Goal: Information Seeking & Learning: Find specific fact

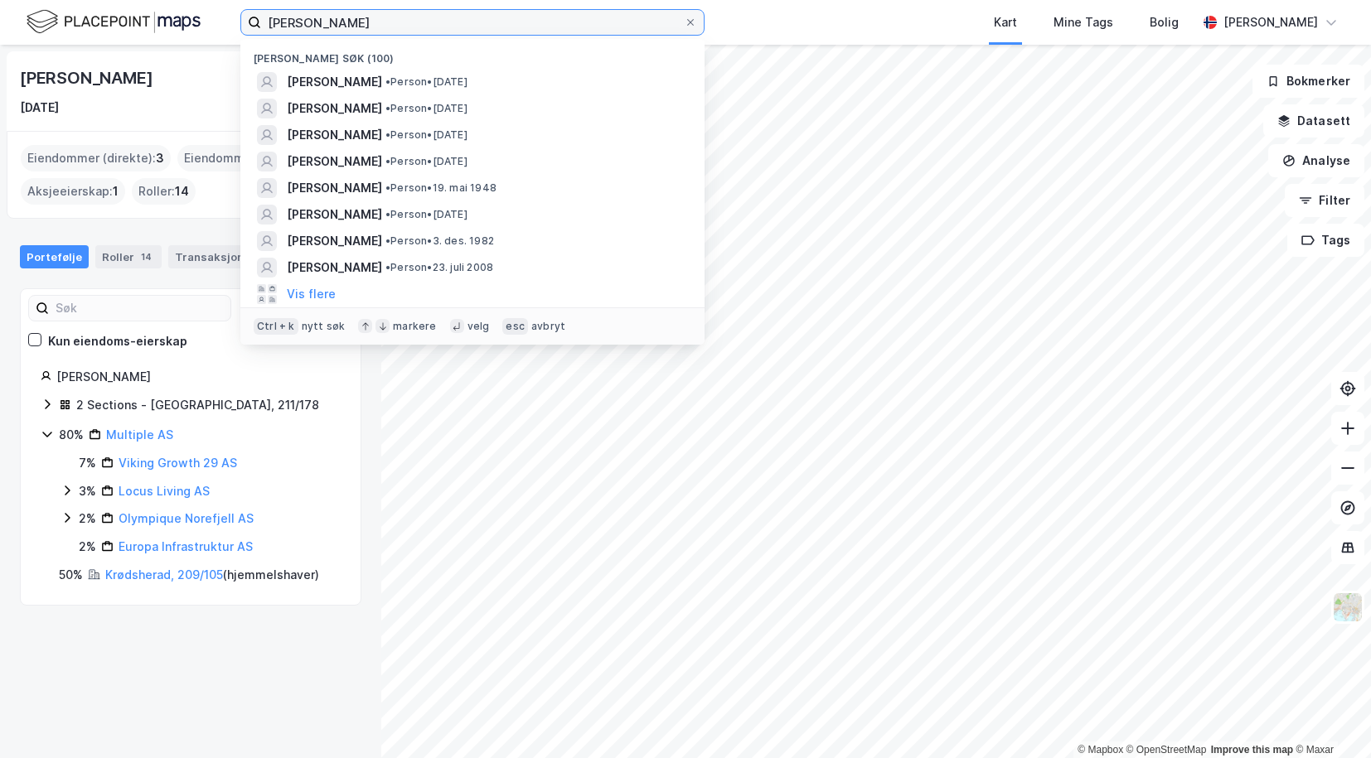
click at [356, 23] on input "[PERSON_NAME]" at bounding box center [472, 22] width 423 height 25
paste input "[PERSON_NAME]"
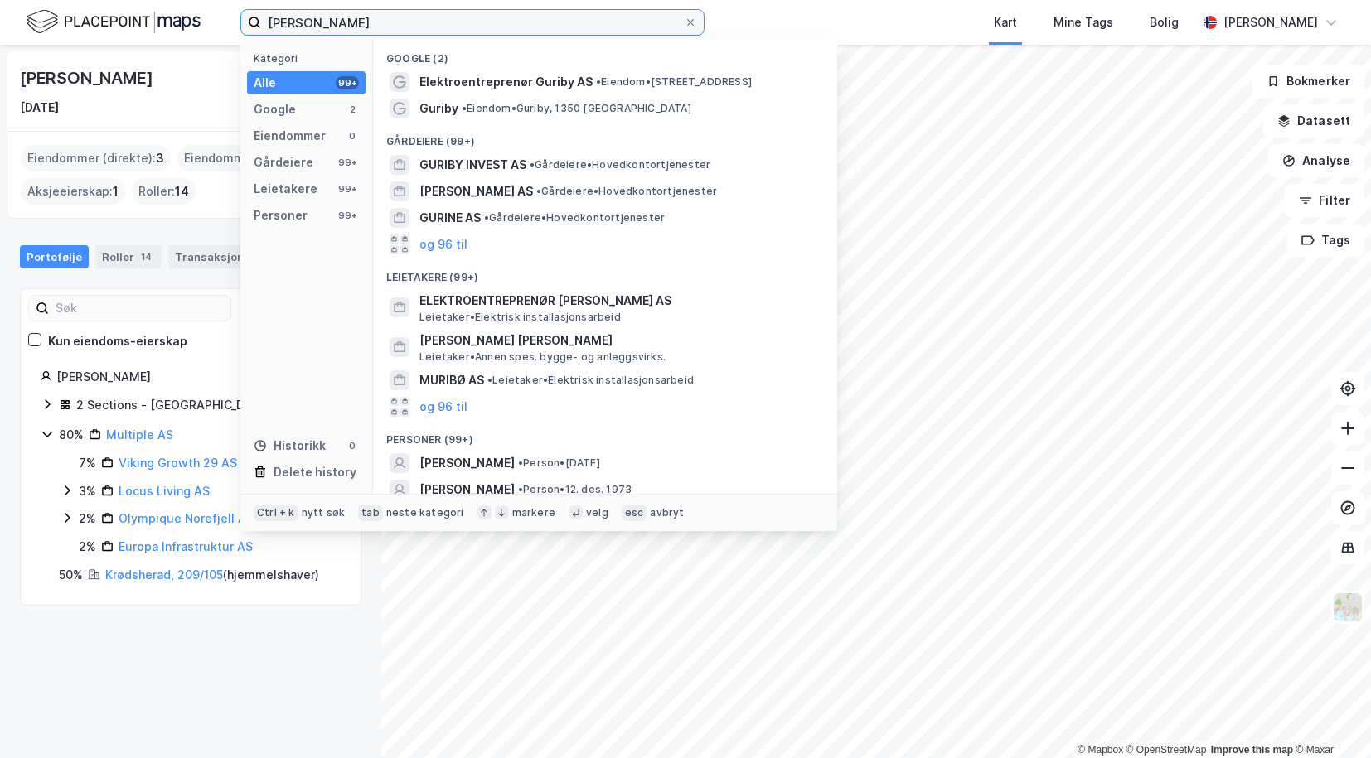
scroll to position [62, 0]
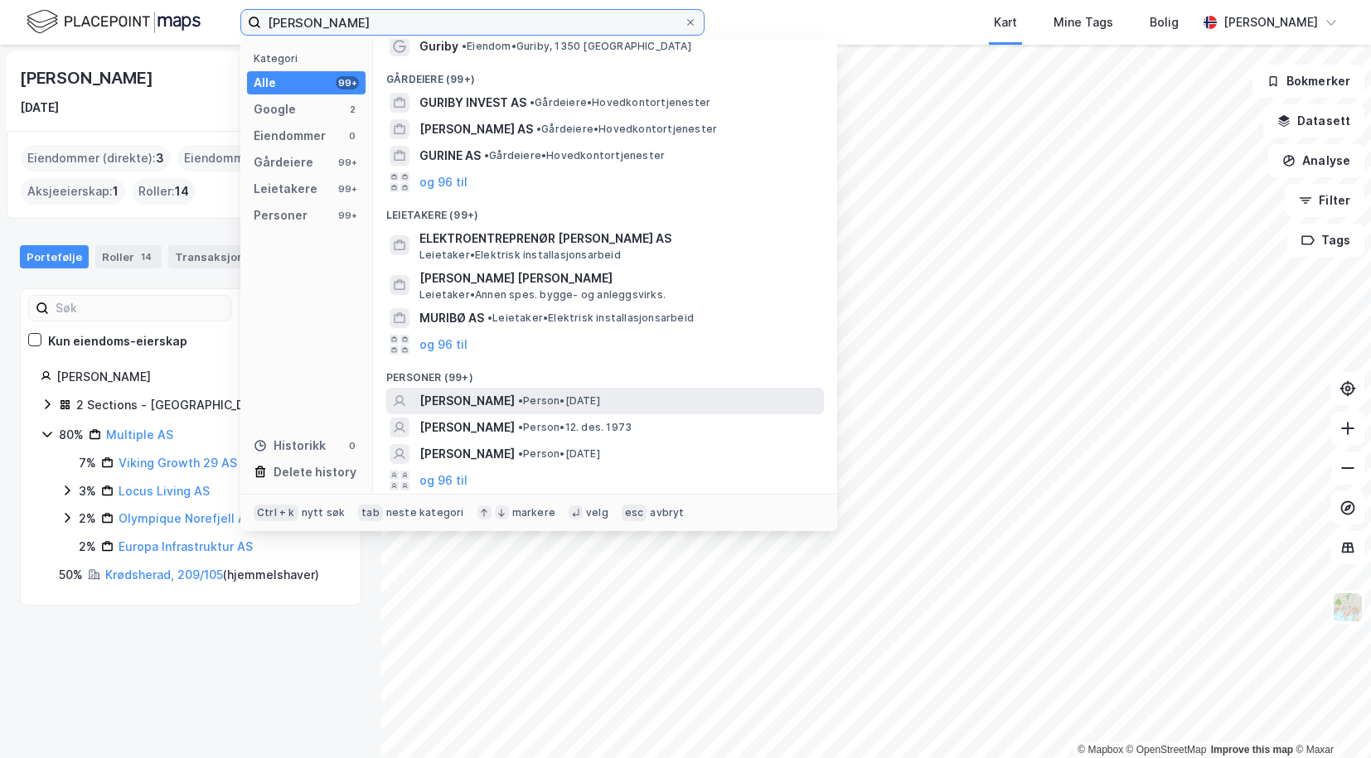
type input "[PERSON_NAME]"
click at [491, 391] on span "[PERSON_NAME]" at bounding box center [466, 401] width 95 height 20
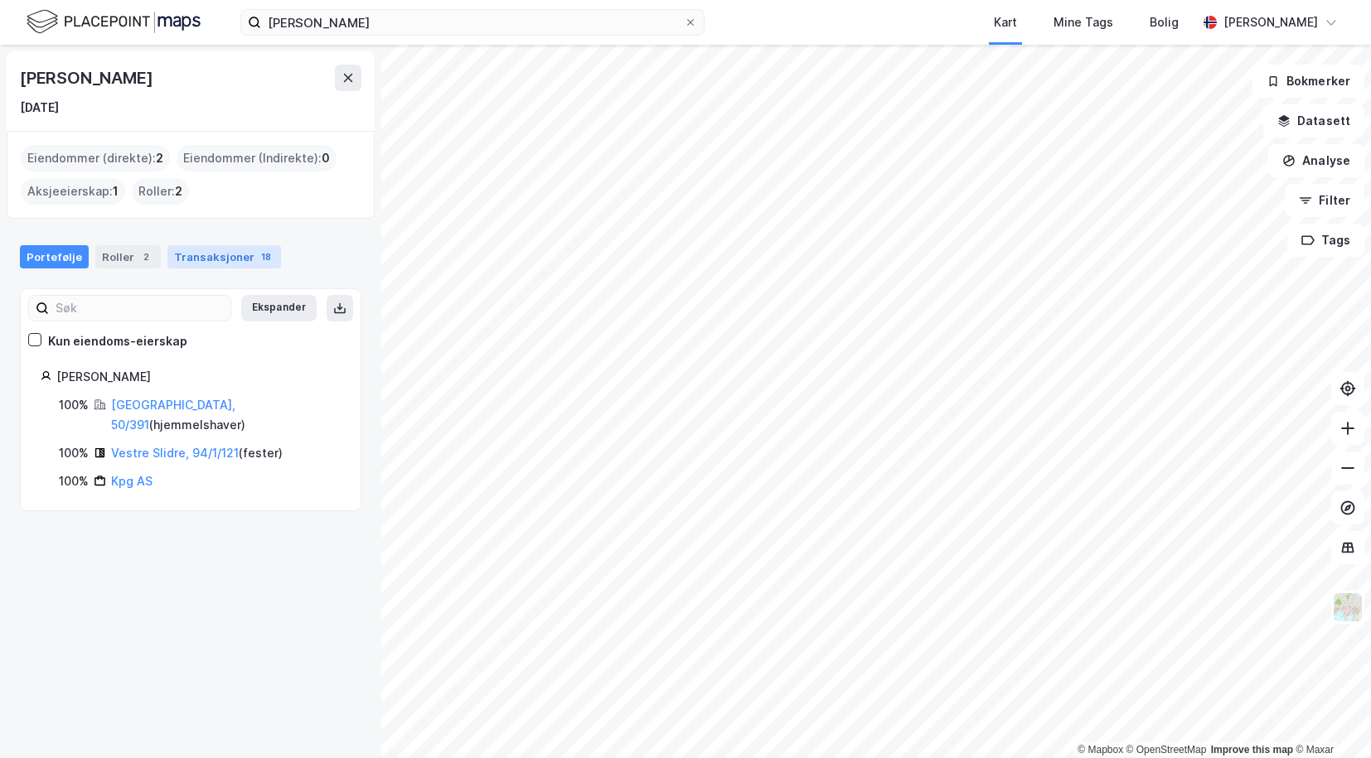
click at [201, 264] on div "Transaksjoner 18" at bounding box center [224, 256] width 114 height 23
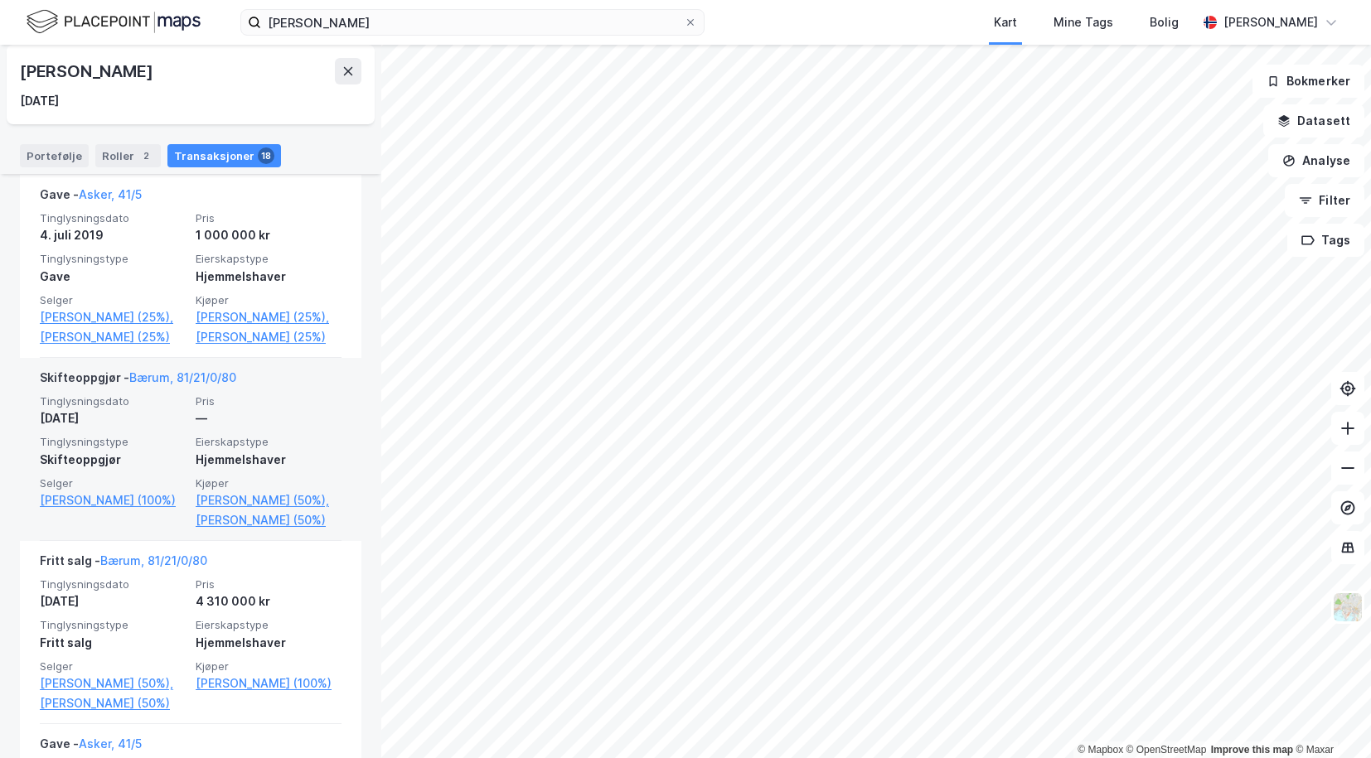
scroll to position [414, 0]
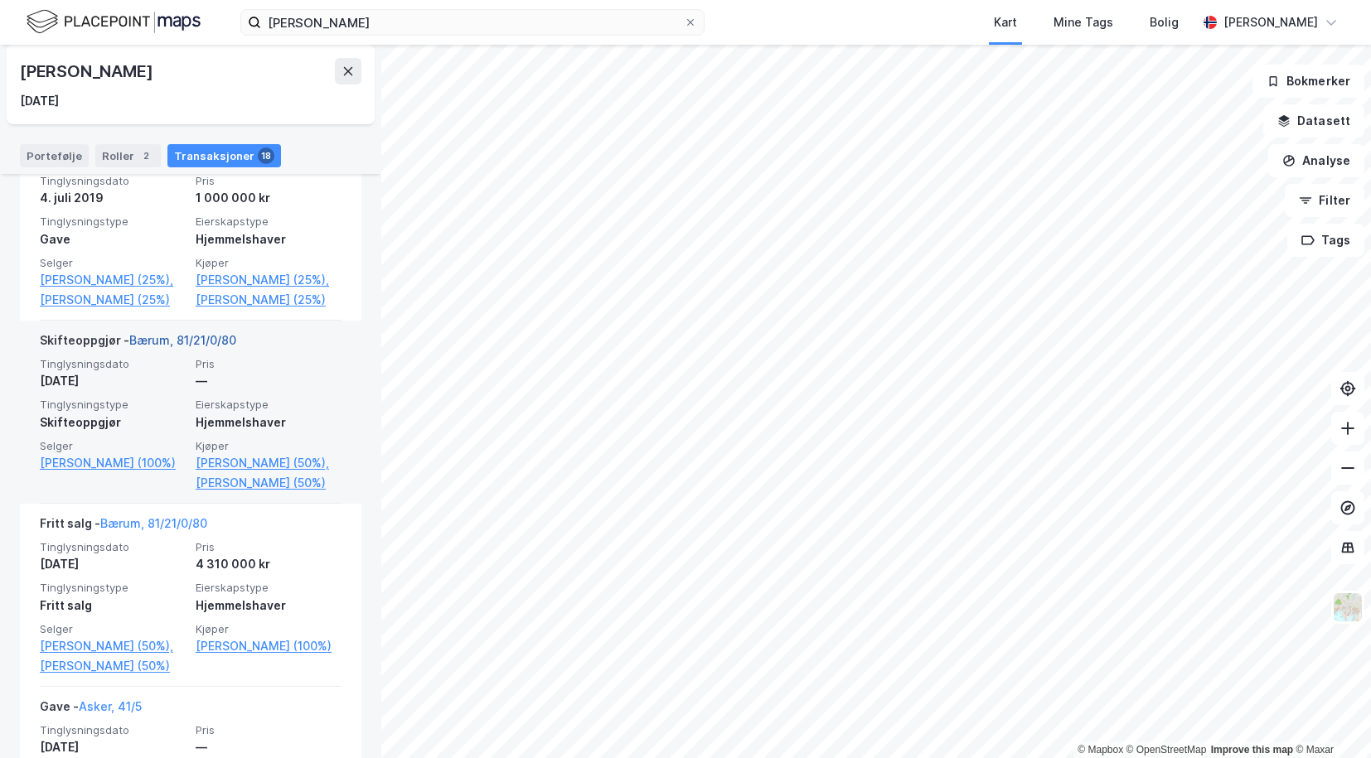
click at [178, 347] on link "Bærum, 81/21/0/80" at bounding box center [182, 340] width 107 height 14
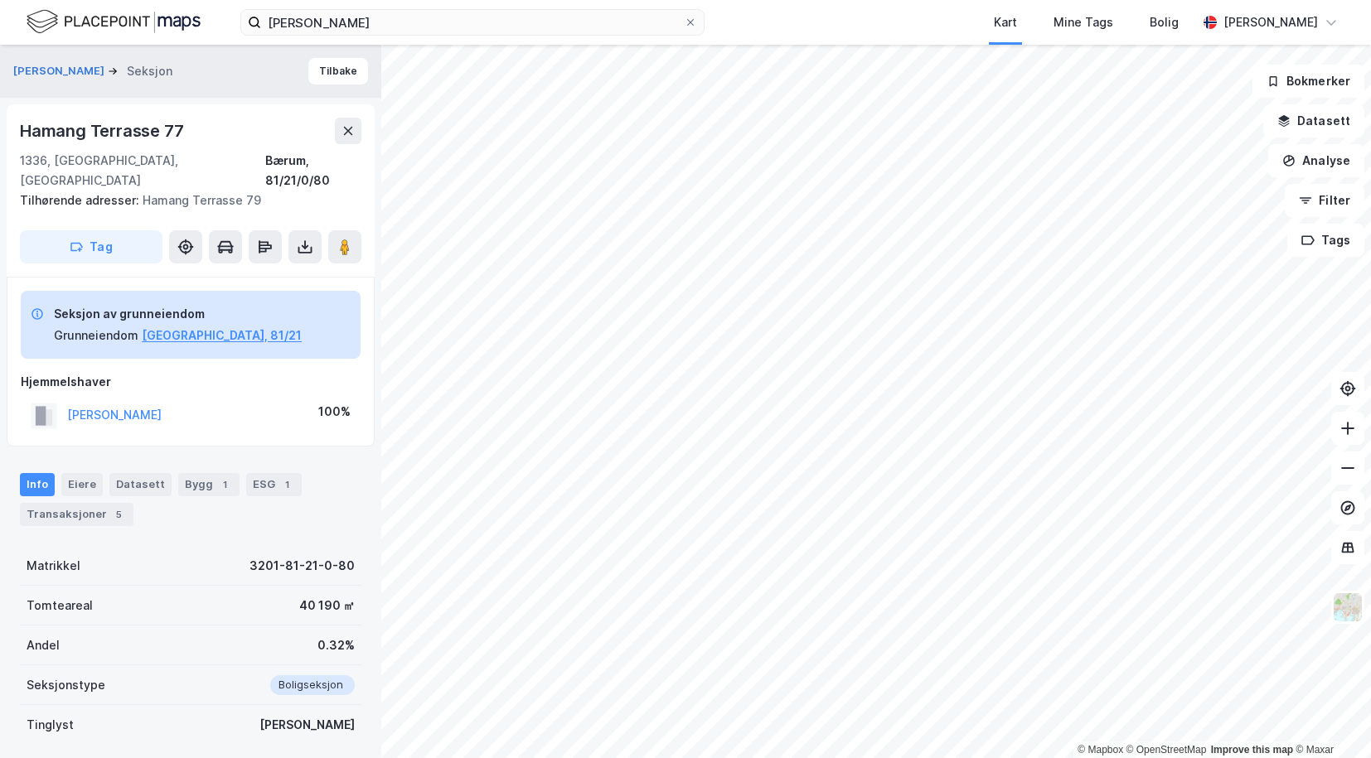
scroll to position [2, 0]
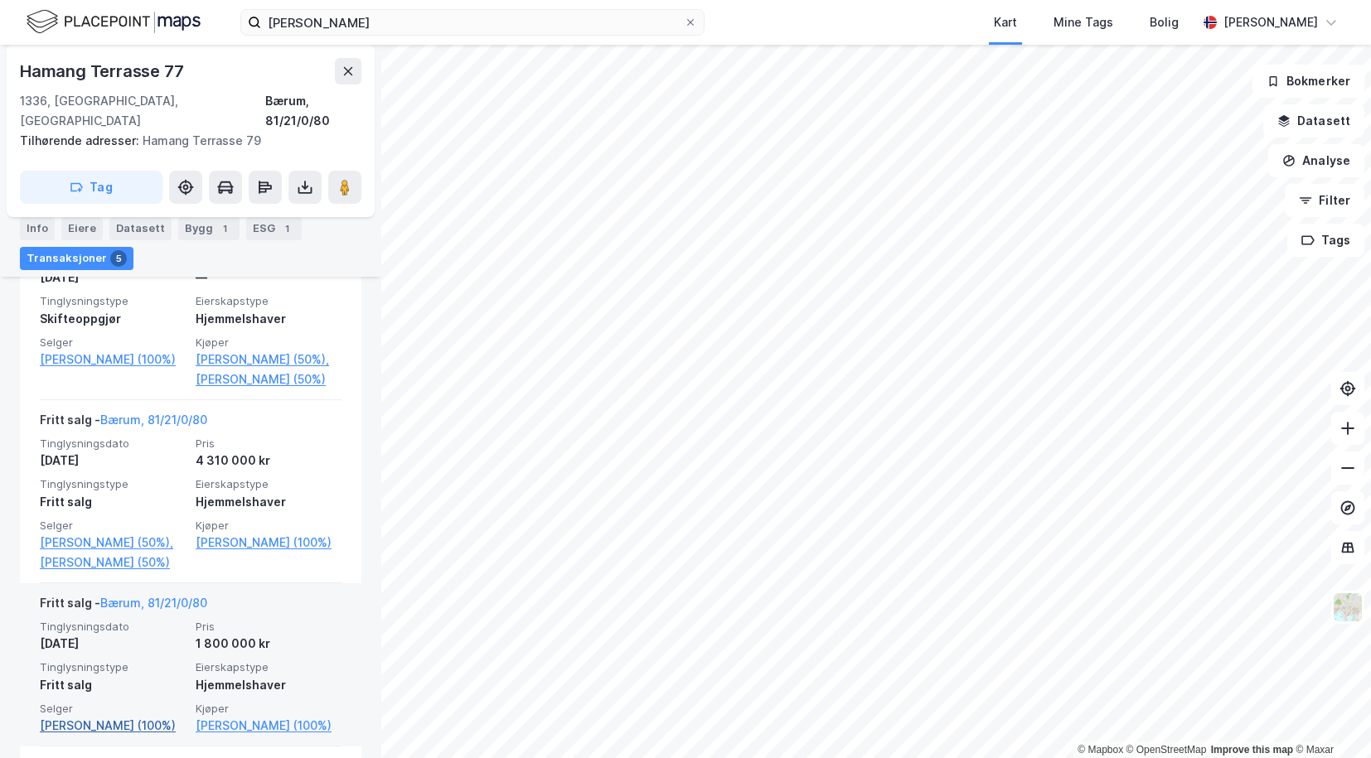
scroll to position [618, 0]
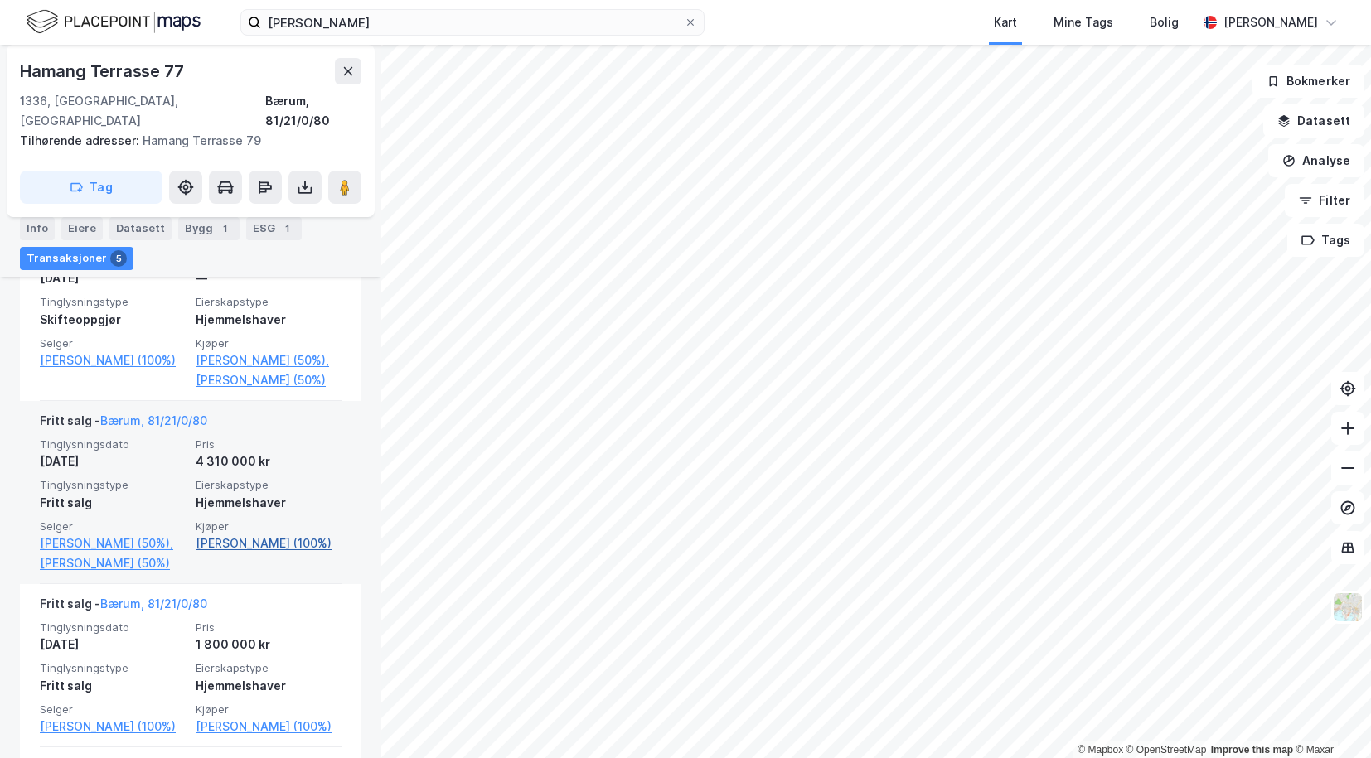
click at [211, 545] on link "[PERSON_NAME] (100%)" at bounding box center [269, 544] width 146 height 20
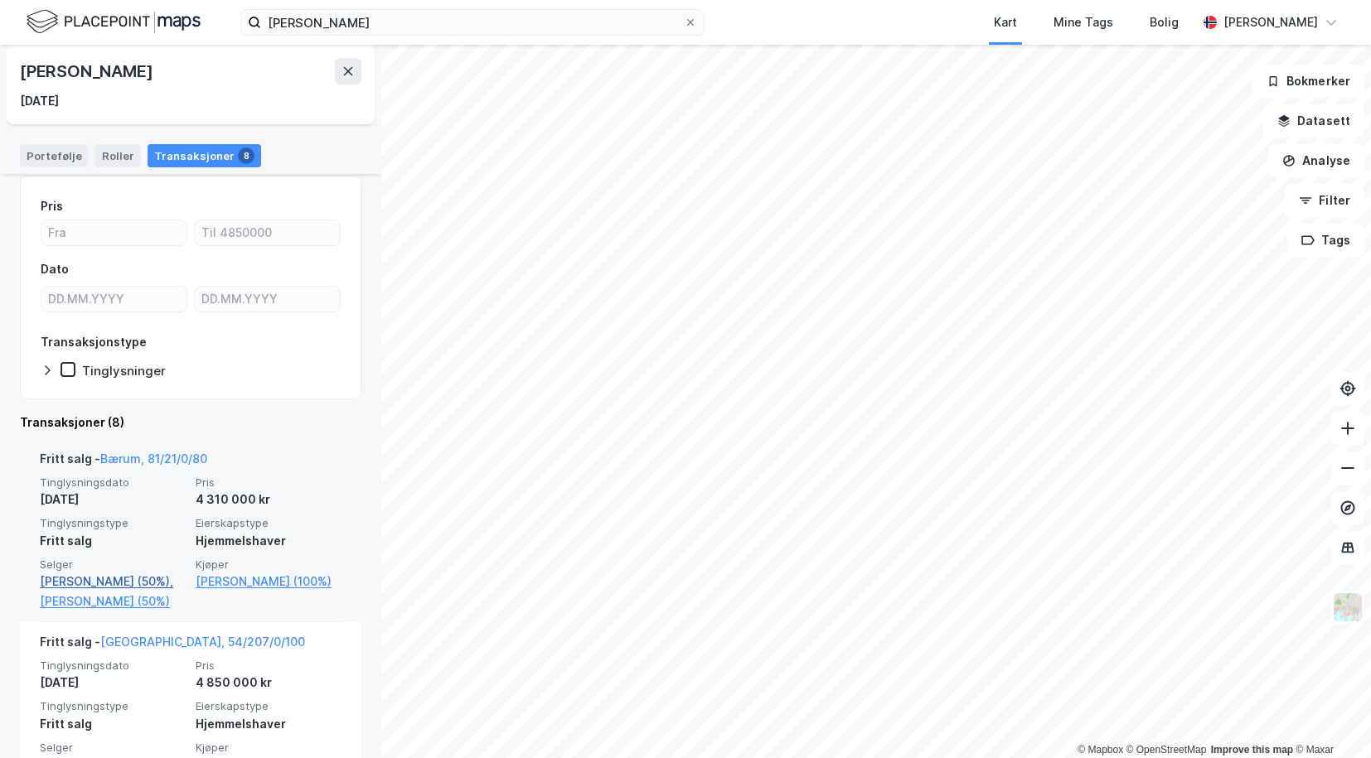
click at [75, 581] on link "[PERSON_NAME] (50%)," at bounding box center [113, 582] width 146 height 20
